Goal: Task Accomplishment & Management: Use online tool/utility

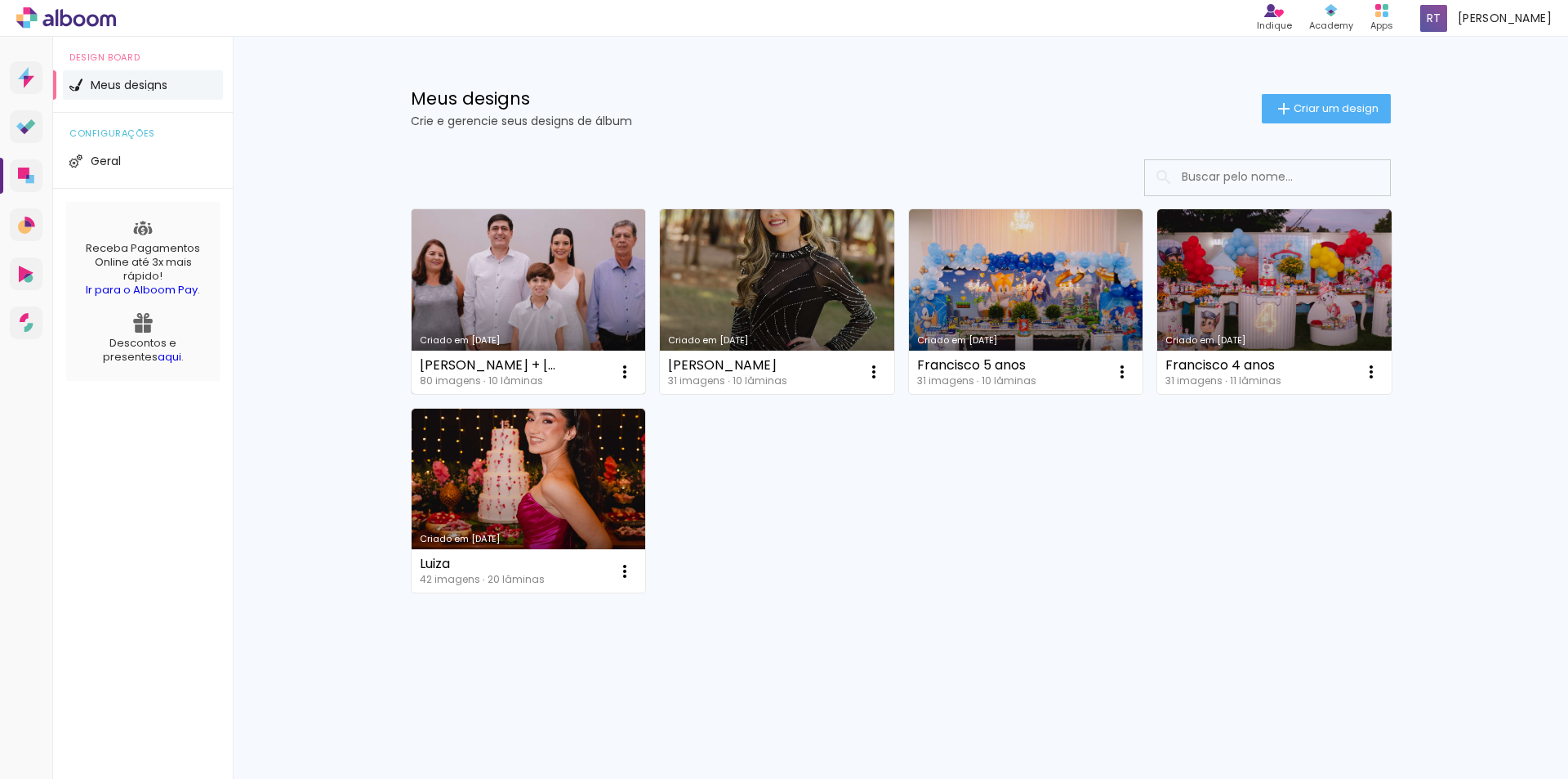
click at [506, 324] on link "Criado em [DATE]" at bounding box center [528, 302] width 234 height 185
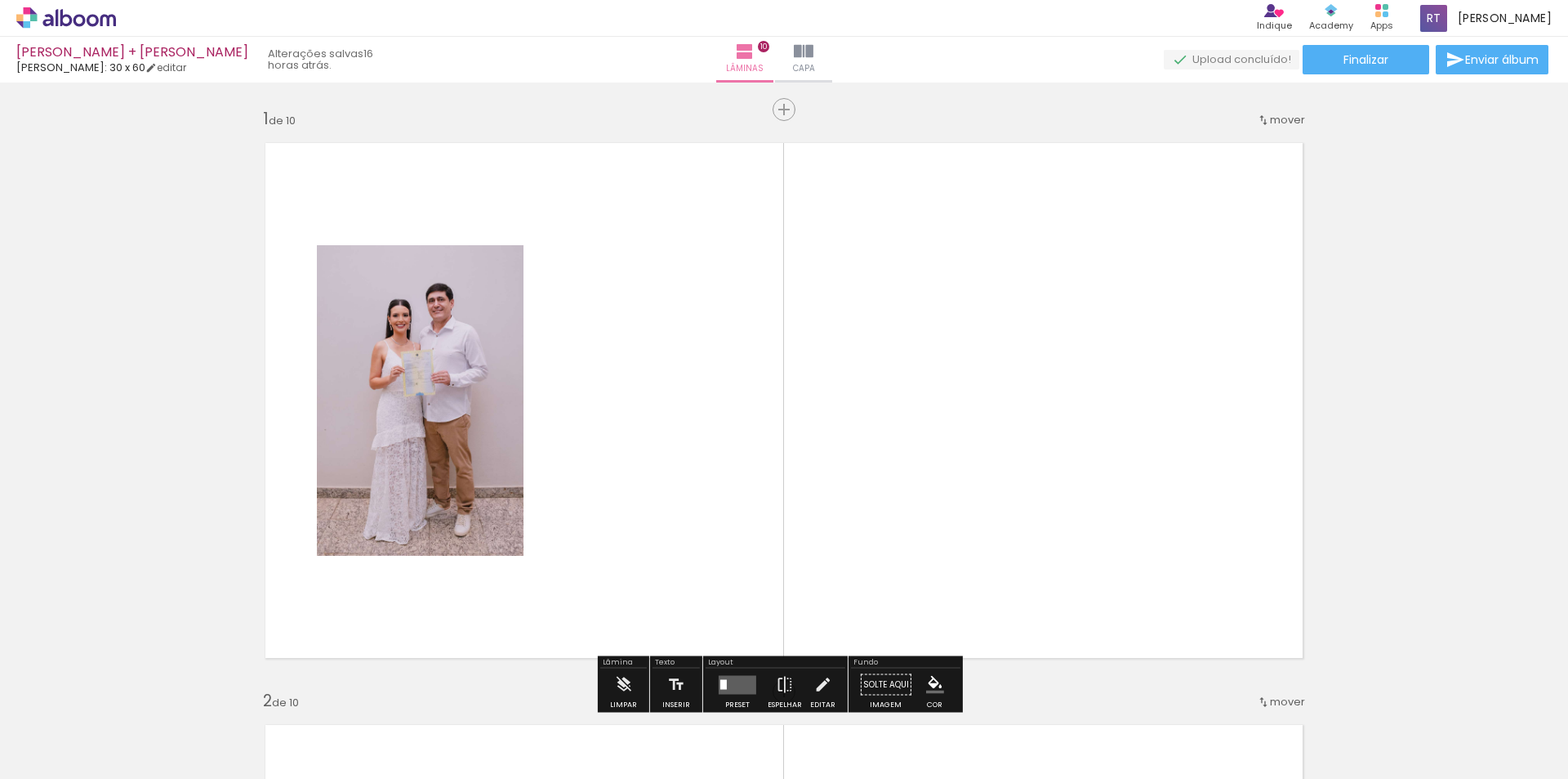
scroll to position [82, 0]
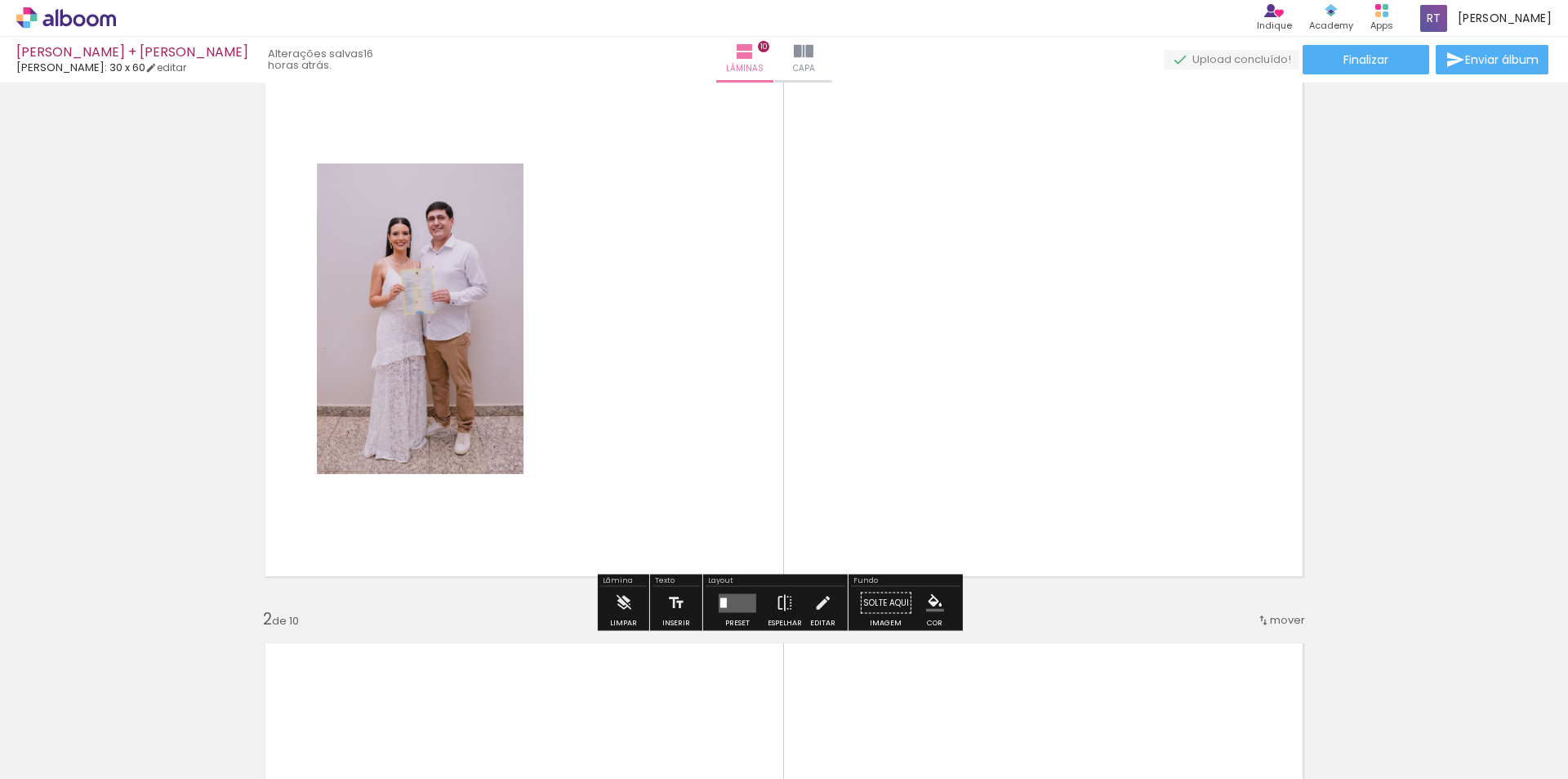
click at [728, 599] on quentale-layouter at bounding box center [737, 603] width 38 height 18
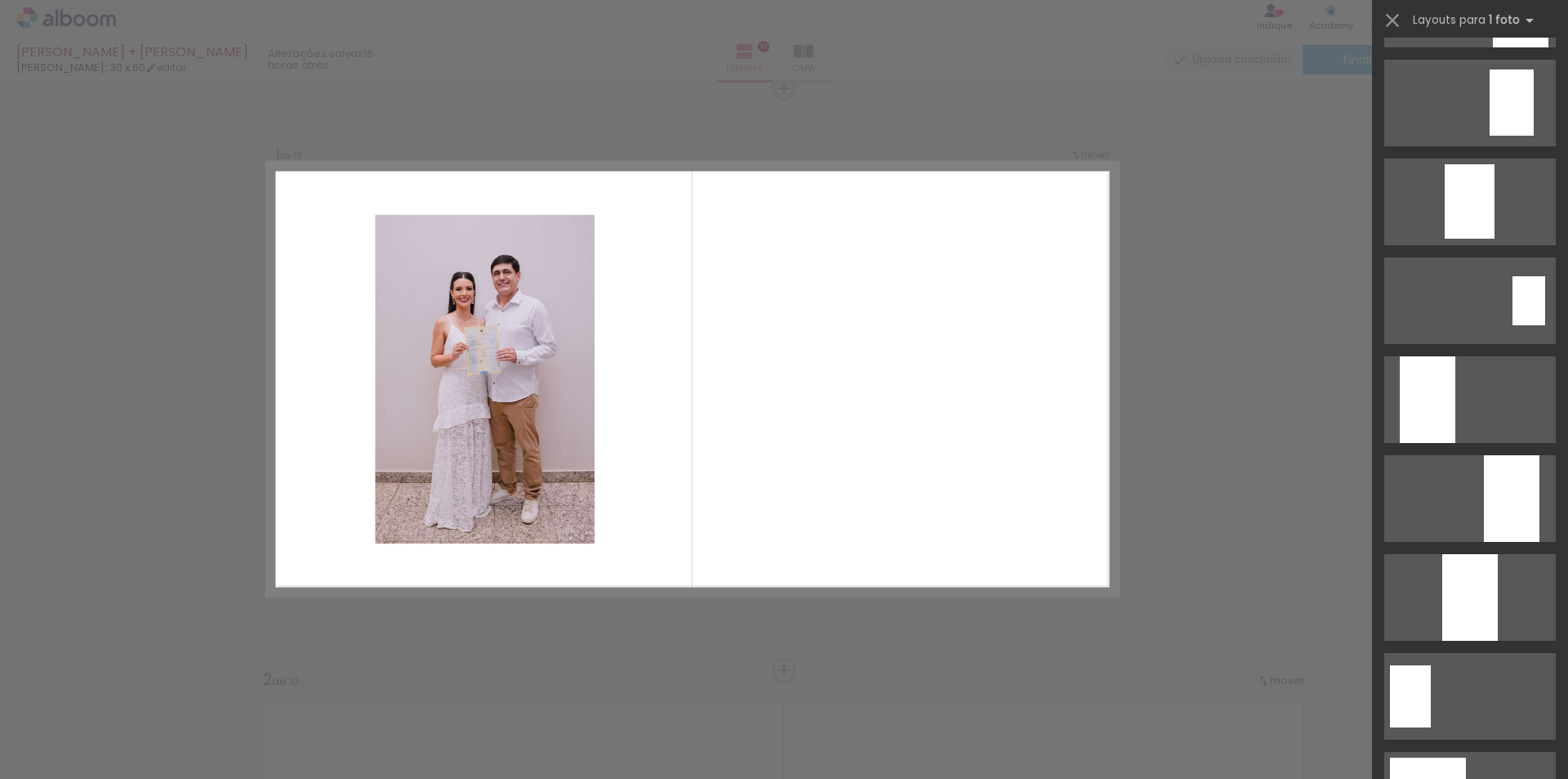
scroll to position [490, 0]
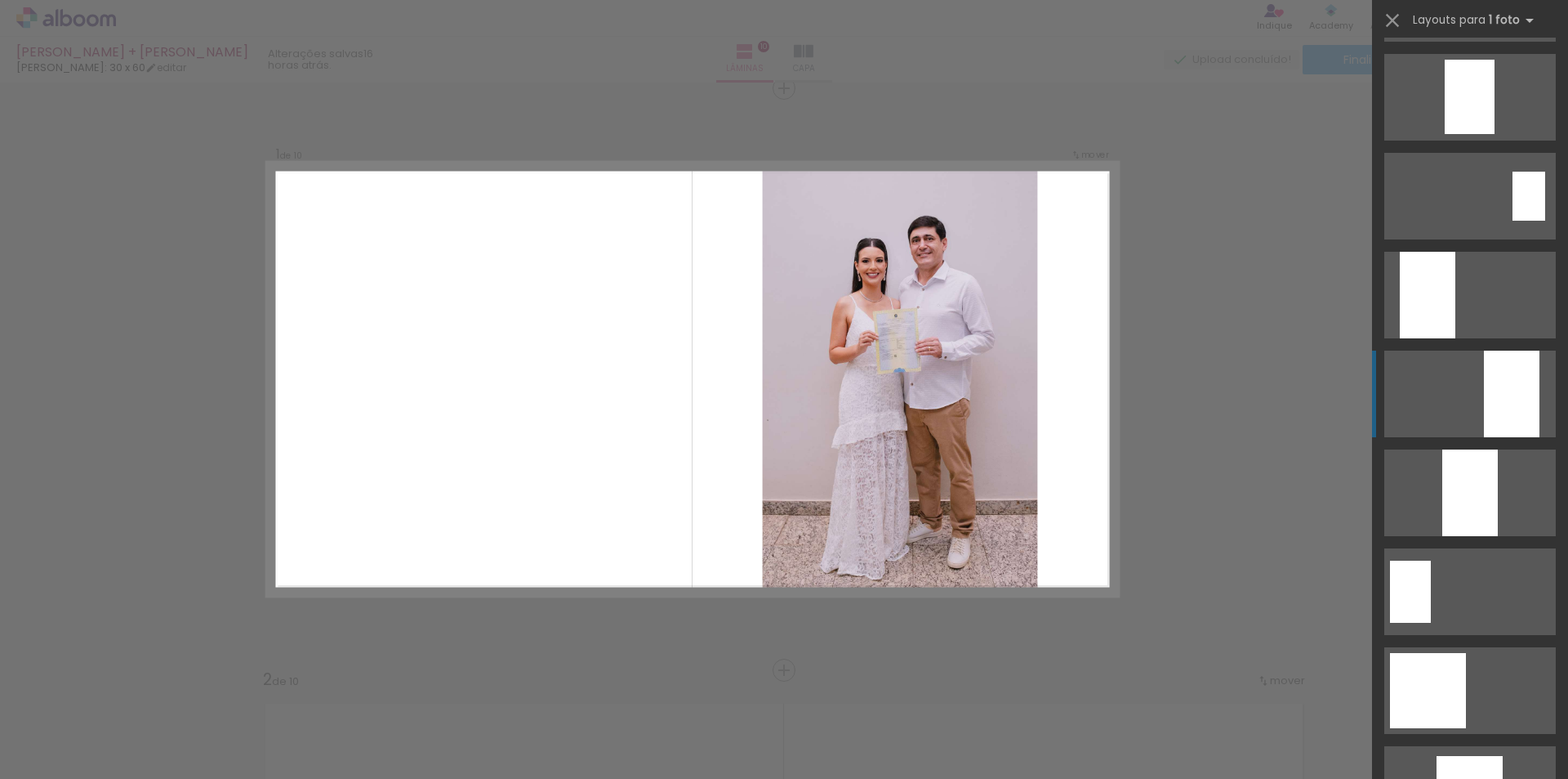
click at [1484, 382] on div at bounding box center [1512, 393] width 55 height 87
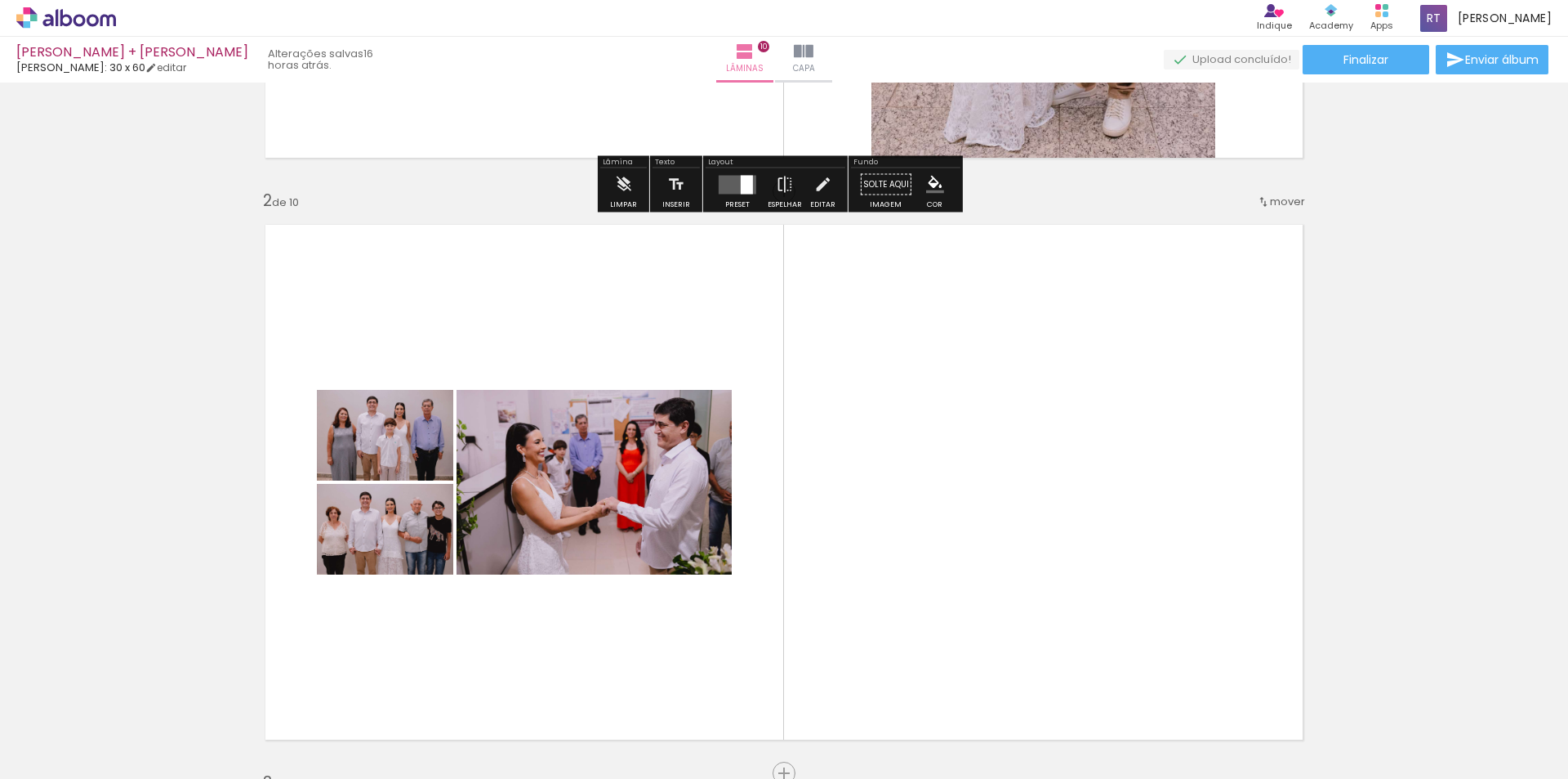
scroll to position [675, 0]
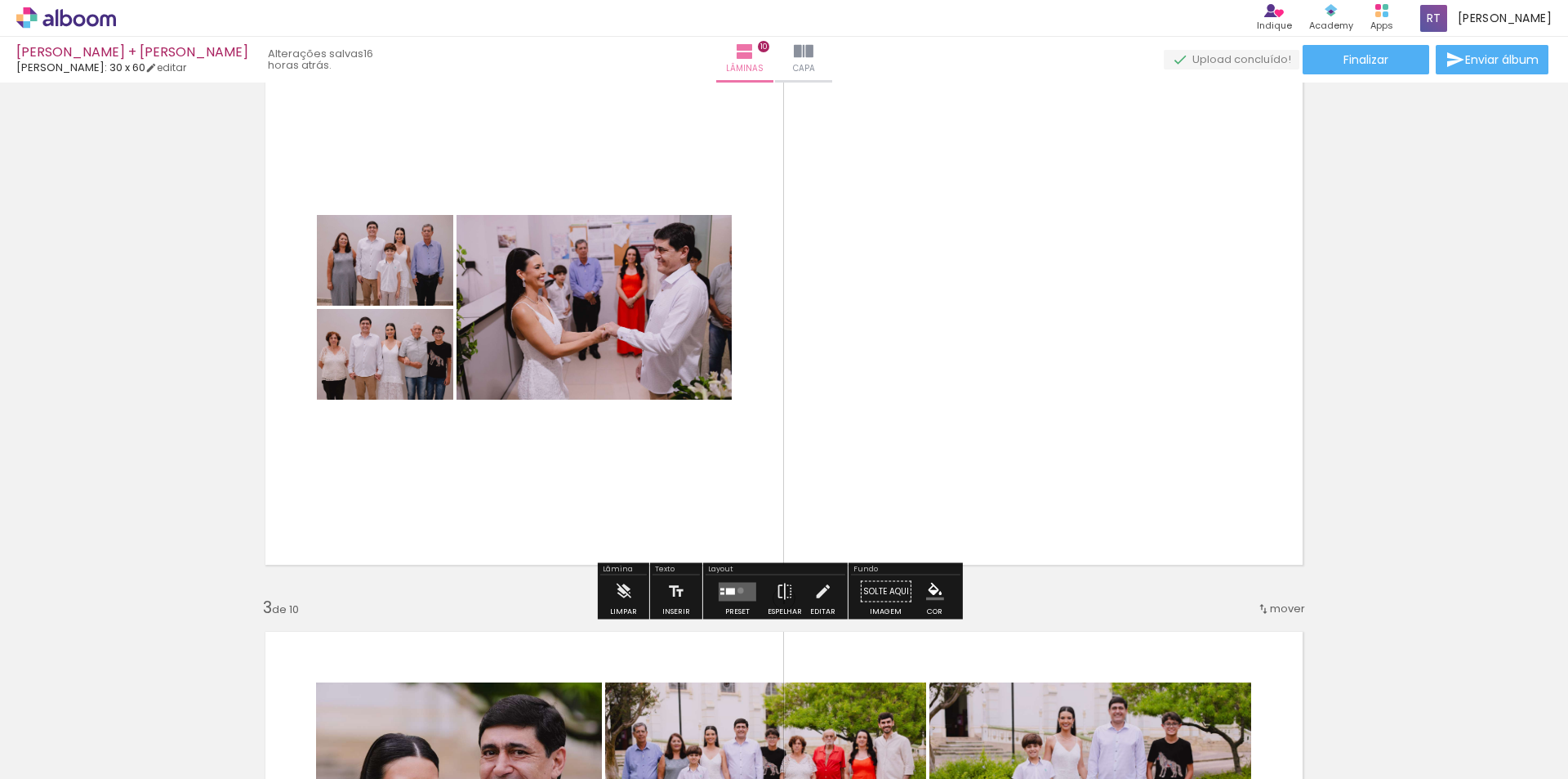
click at [737, 590] on quentale-layouter at bounding box center [737, 591] width 38 height 18
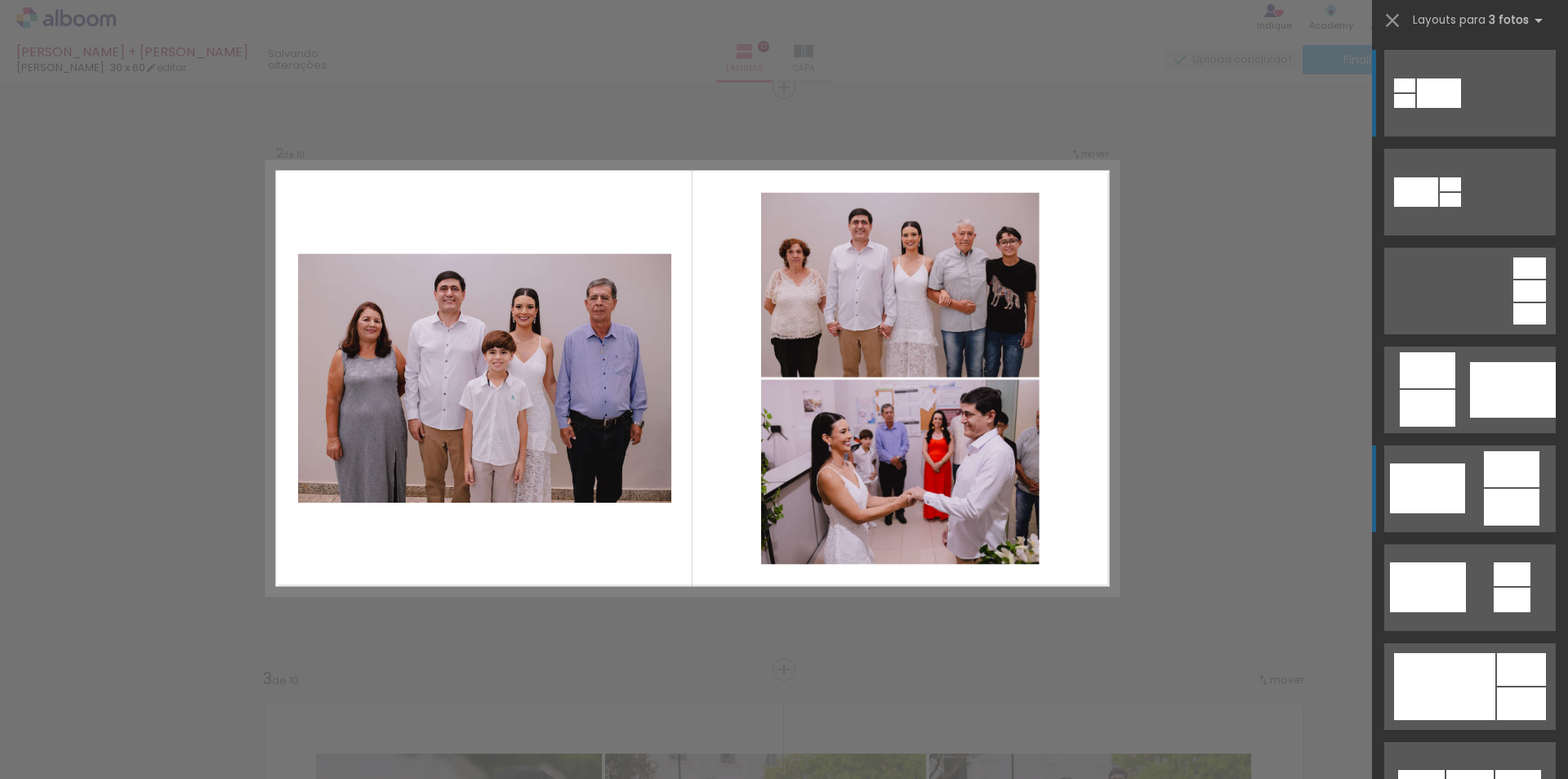
scroll to position [603, 0]
click at [1486, 504] on div at bounding box center [1512, 507] width 55 height 37
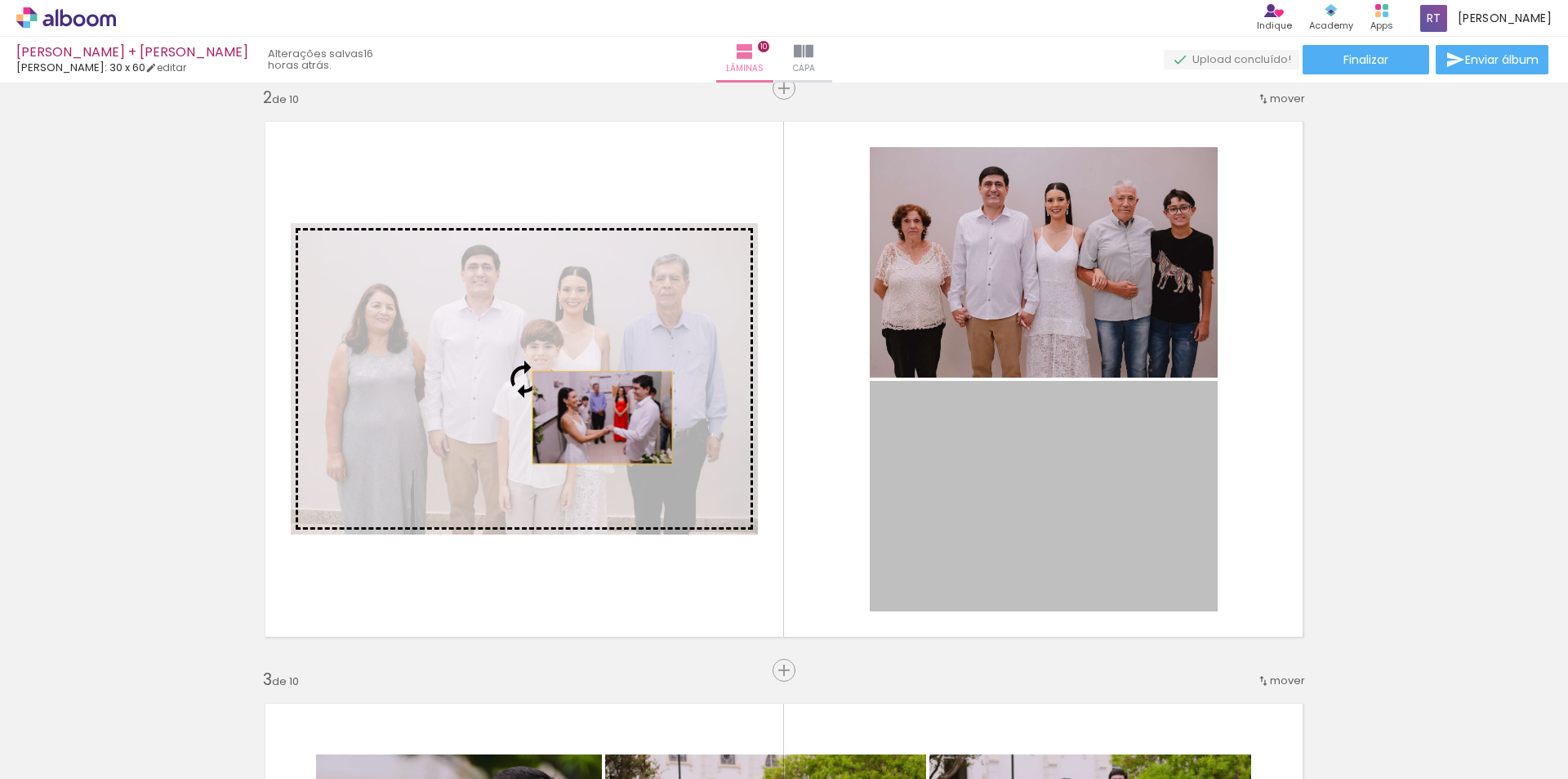
drag, startPoint x: 596, startPoint y: 418, endPoint x: 564, endPoint y: 418, distance: 32.0
click at [0, 0] on slot at bounding box center [0, 0] width 0 height 0
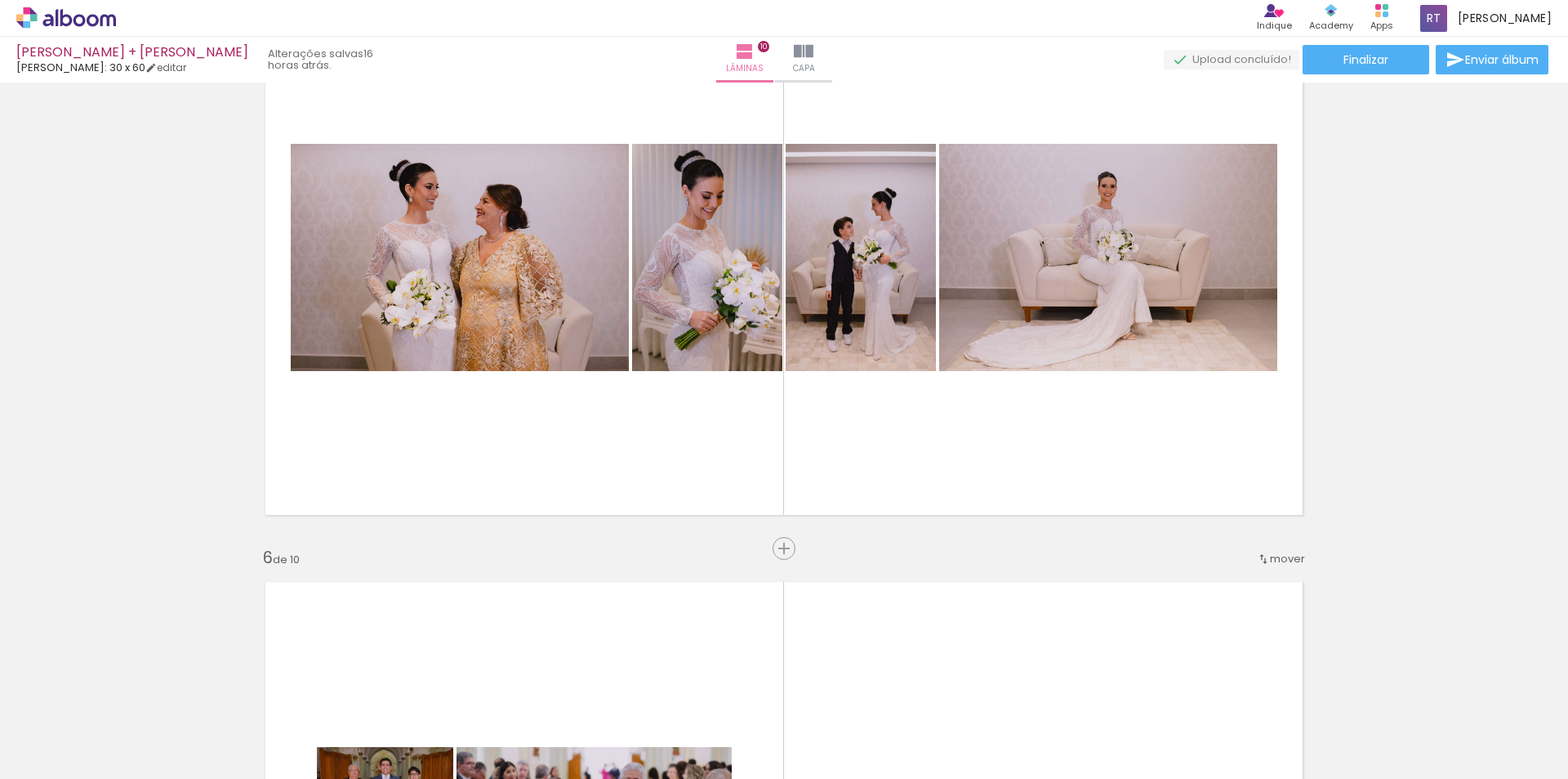
scroll to position [2482, 0]
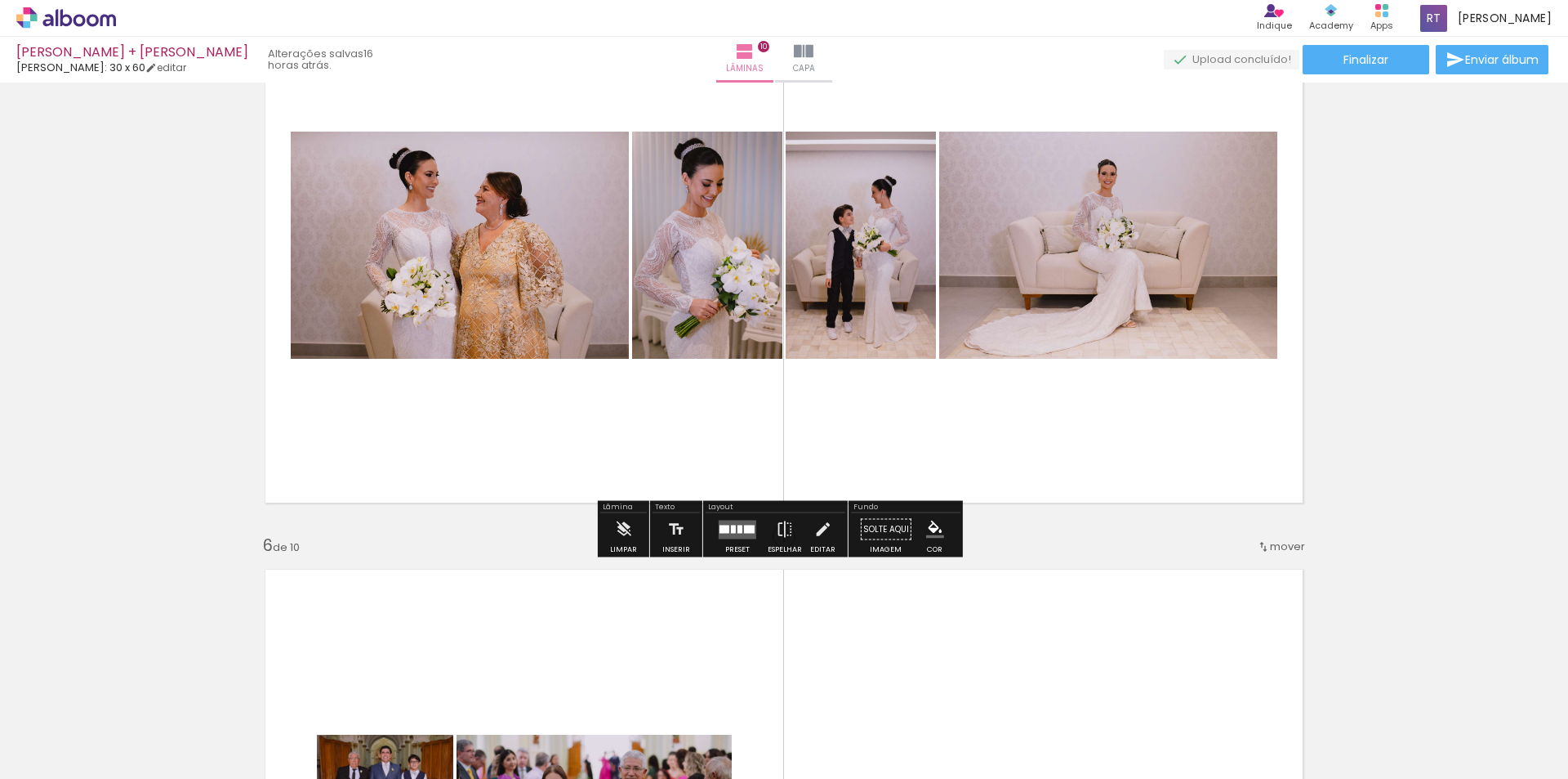
click at [727, 537] on quentale-layouter at bounding box center [737, 529] width 38 height 18
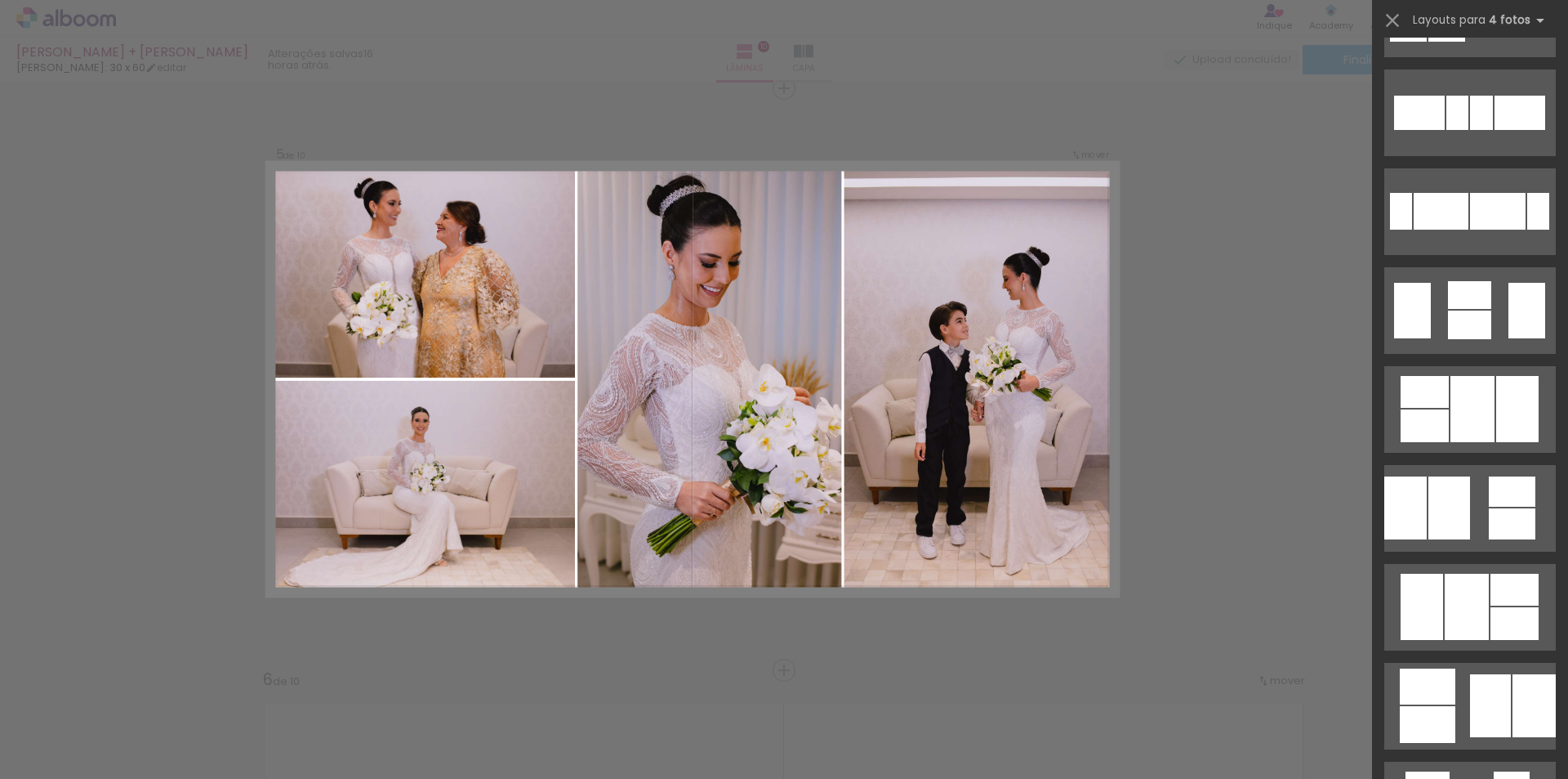
scroll to position [490, 0]
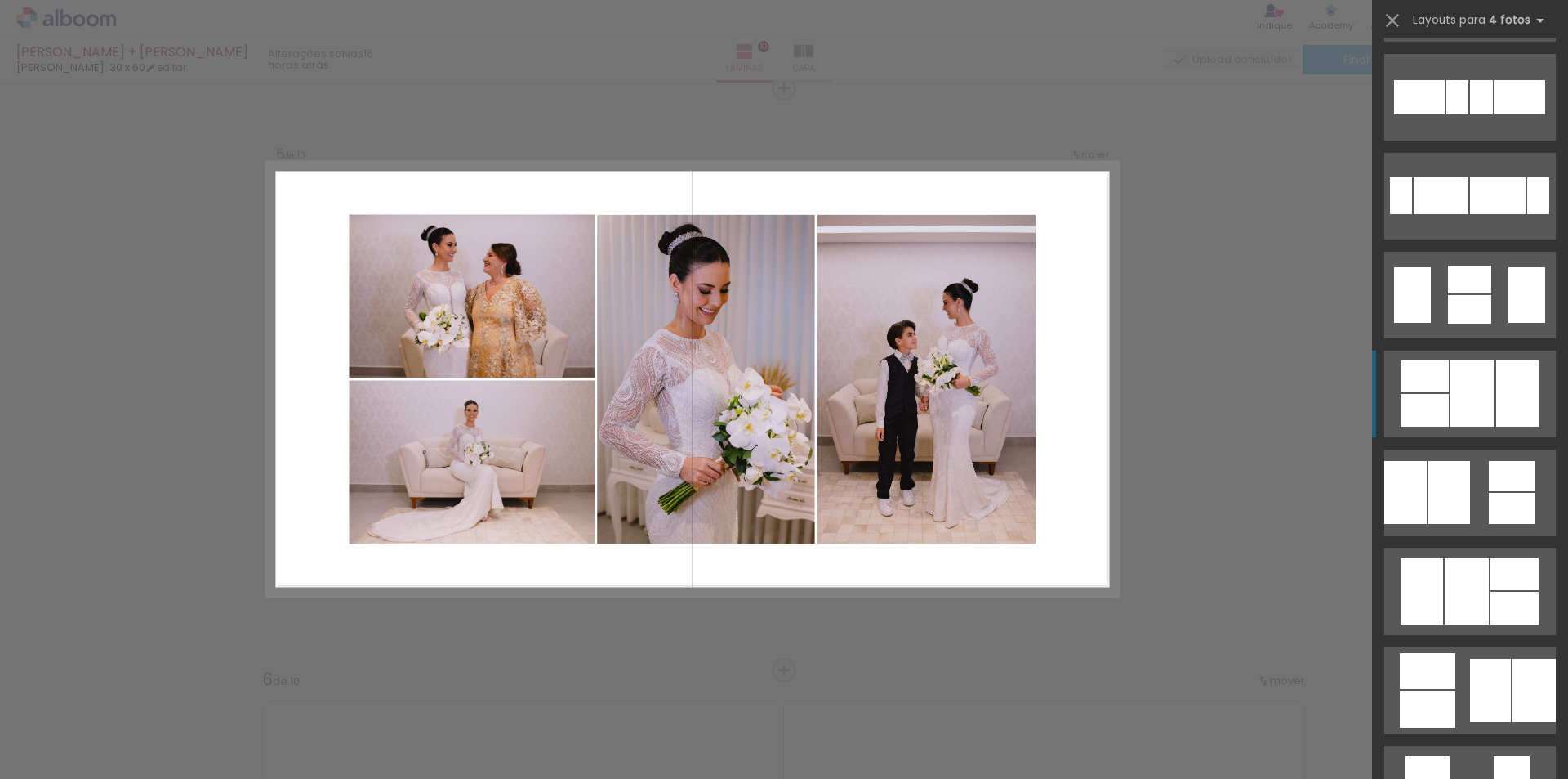
click at [1474, 407] on div at bounding box center [1472, 393] width 45 height 66
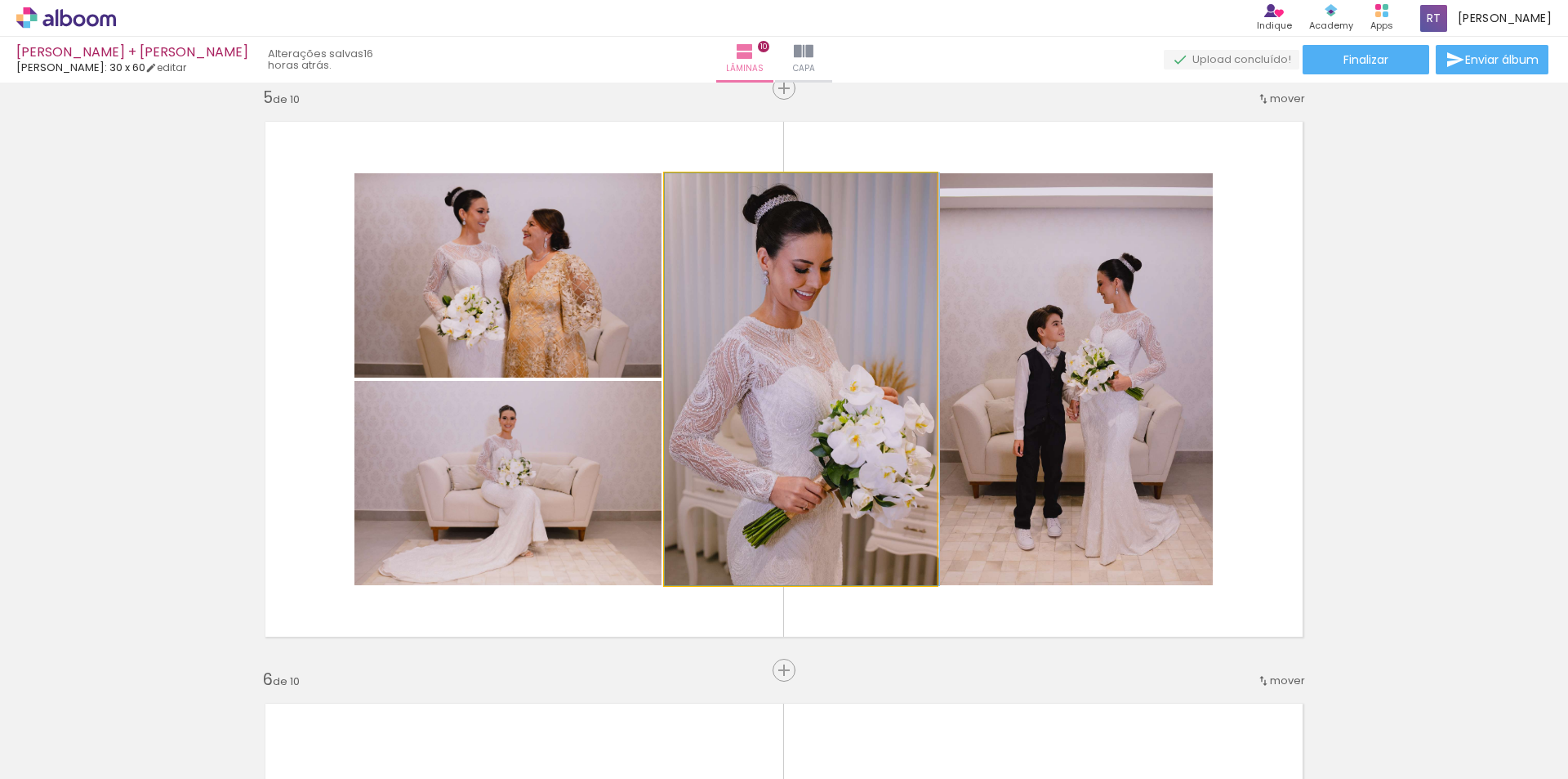
drag, startPoint x: 815, startPoint y: 369, endPoint x: 1046, endPoint y: 371, distance: 231.0
click at [0, 0] on slot at bounding box center [0, 0] width 0 height 0
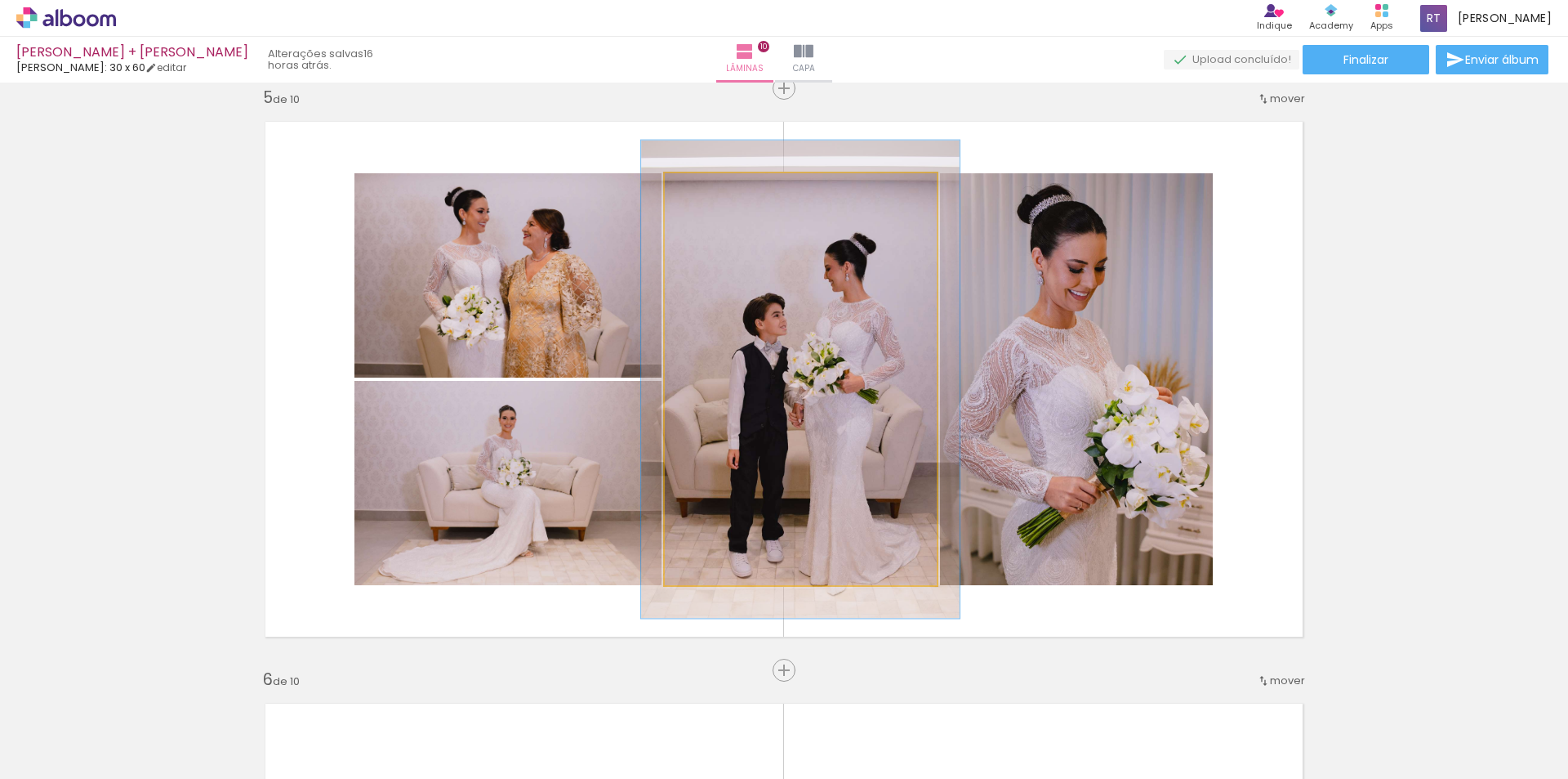
drag, startPoint x: 695, startPoint y: 192, endPoint x: 705, endPoint y: 190, distance: 10.2
type paper-slider "116"
click at [705, 190] on div at bounding box center [712, 191] width 15 height 15
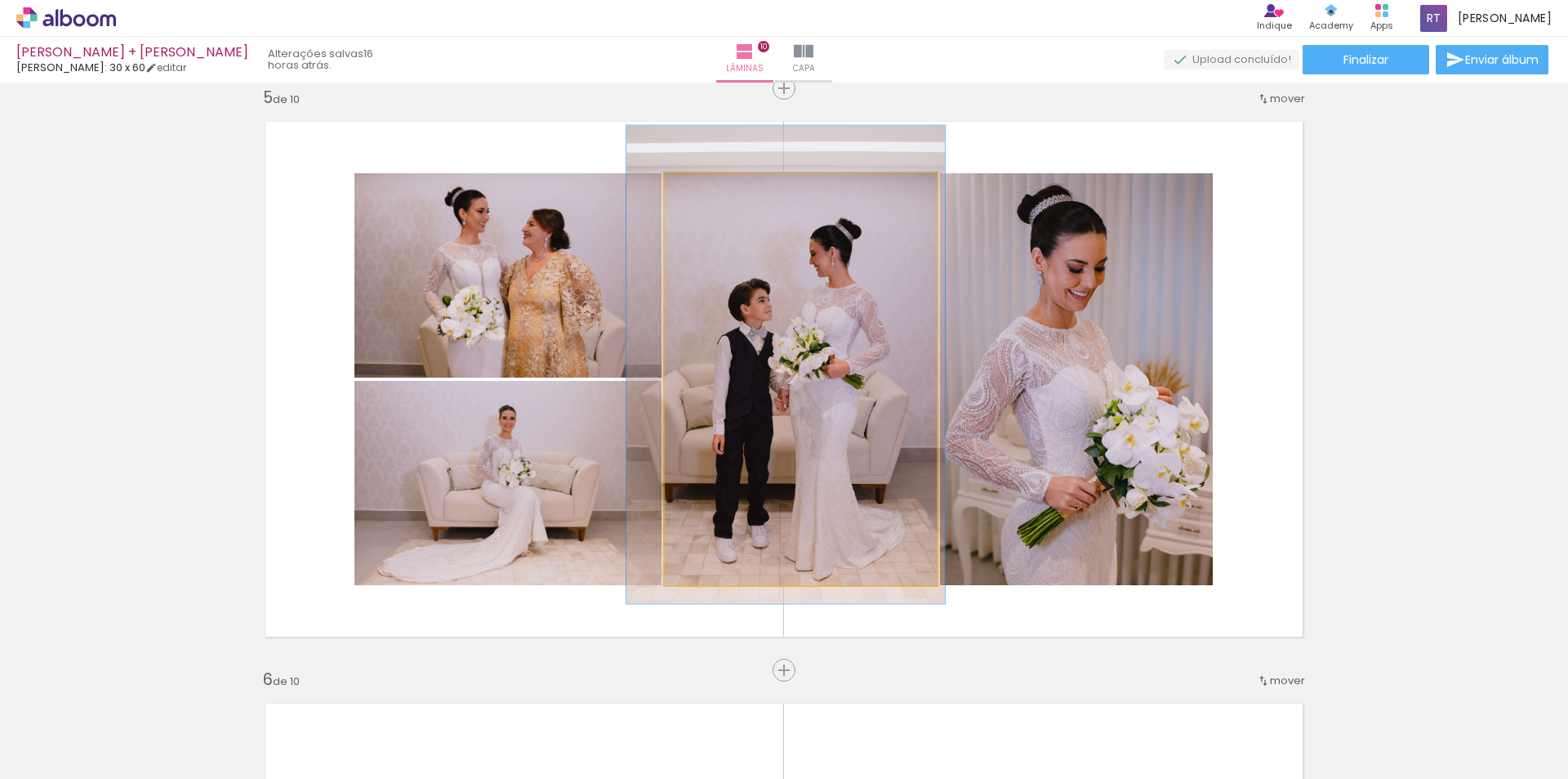
drag, startPoint x: 800, startPoint y: 324, endPoint x: 794, endPoint y: 314, distance: 11.7
click at [800, 313] on quentale-photo at bounding box center [801, 379] width 272 height 412
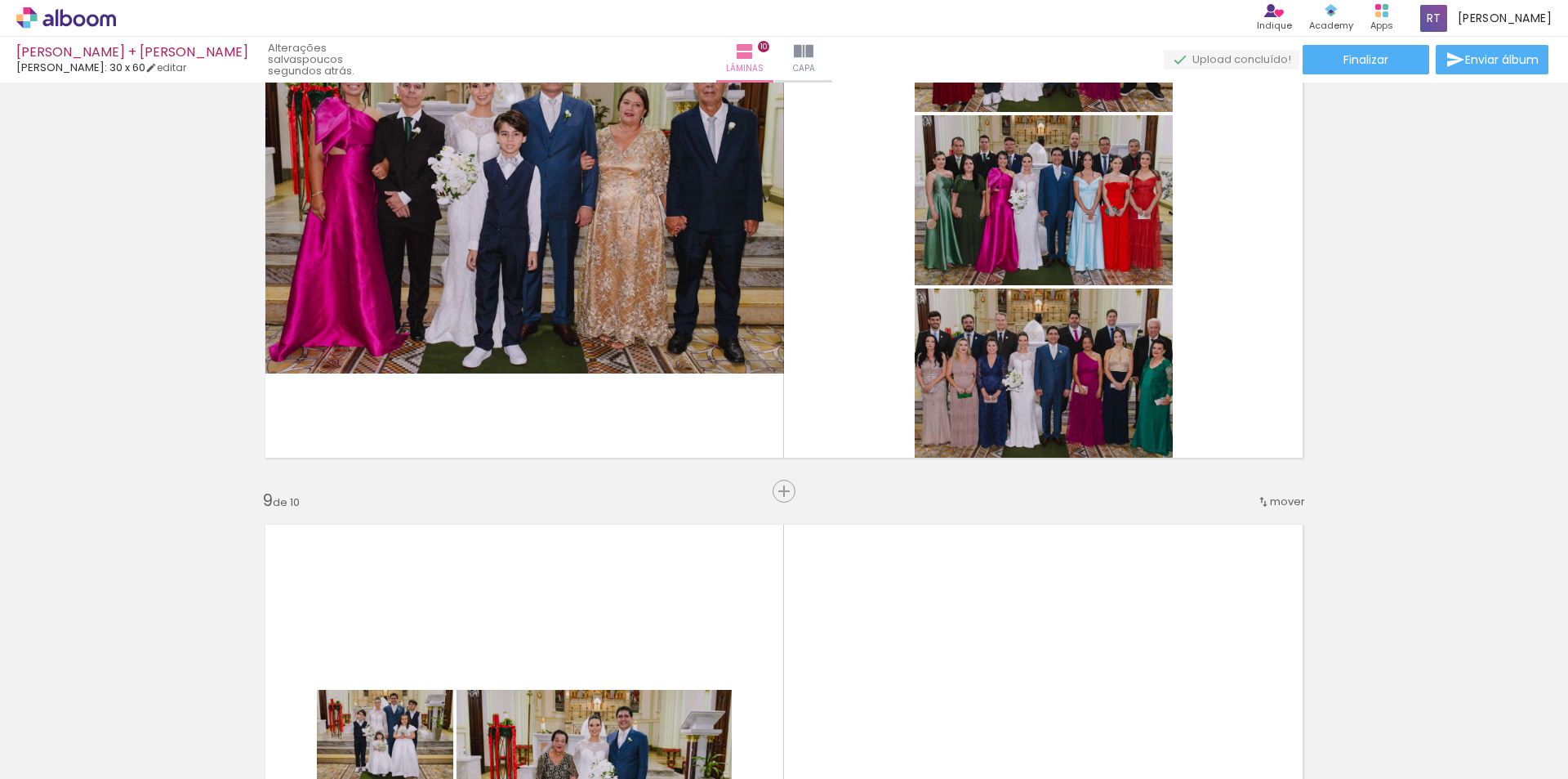
scroll to position [4555, 0]
